Goal: Information Seeking & Learning: Stay updated

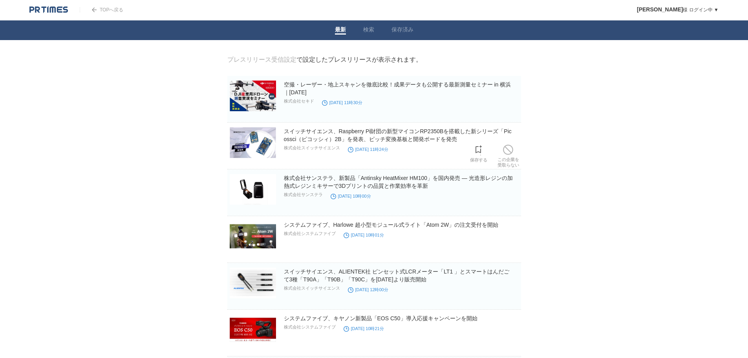
click at [313, 151] on p "株式会社スイッチサイエンス" at bounding box center [312, 148] width 56 height 6
click at [312, 151] on p "株式会社スイッチサイエンス" at bounding box center [312, 148] width 56 height 6
click at [329, 168] on section "スイッチサイエンス、Raspberry Pi財団の新型マイコンRP2350Bを搭載した新シリーズ「Picossci（ピコッシィ）2B」を発表、ピッチ変換基板と…" at bounding box center [374, 148] width 294 height 42
click at [358, 277] on h2 "スイッチサイエンス、ALIENTEK社 ピンセット式LCRメーター「LT1 」とスマートはんだごて3種「T90A」「T90B」「T90C」を[DATE]より販…" at bounding box center [402, 275] width 236 height 16
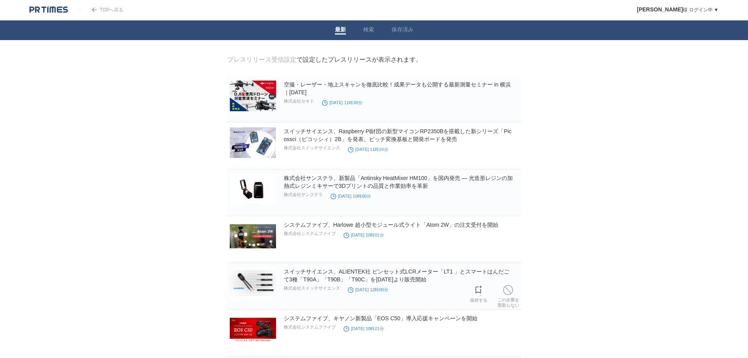
click at [379, 285] on div "スイッチサイエンス、ALIENTEK社 ピンセット式LCRメーター「LT1 」とスマートはんだごて3種「T90A」「T90B」「T90C」を[DATE]より販…" at bounding box center [402, 280] width 236 height 26
click at [386, 276] on h2 "スイッチサイエンス、ALIENTEK社 ピンセット式LCRメーター「LT1 」とスマートはんだごて3種「T90A」「T90B」「T90C」を[DATE]より販…" at bounding box center [402, 275] width 236 height 16
click at [386, 280] on link "スイッチサイエンス、ALIENTEK社 ピンセット式LCRメーター「LT1 」とスマートはんだごて3種「T90A」「T90B」「T90C」を2025年9月10…" at bounding box center [397, 275] width 226 height 14
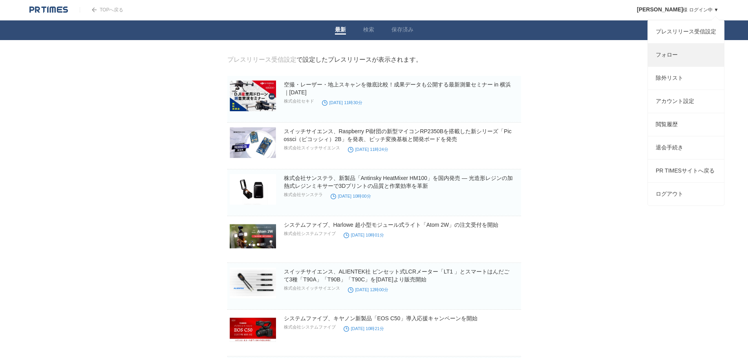
click at [695, 60] on link "フォロー" at bounding box center [686, 55] width 76 height 23
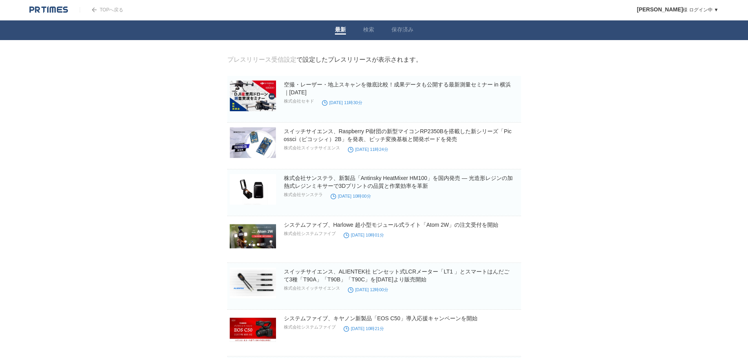
scroll to position [79, 0]
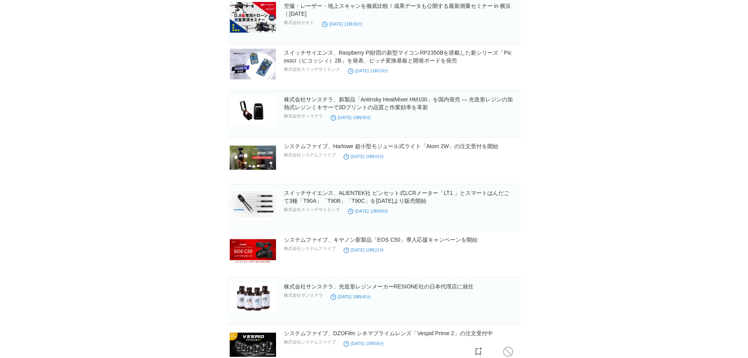
click at [297, 344] on p "株式会社システムファイブ" at bounding box center [310, 342] width 52 height 6
click at [307, 335] on link "システムファイブ、DZOFilm シネマプライムレンズ「Vespid Prime 2」の注文受付中" at bounding box center [388, 333] width 209 height 6
